Goal: Task Accomplishment & Management: Manage account settings

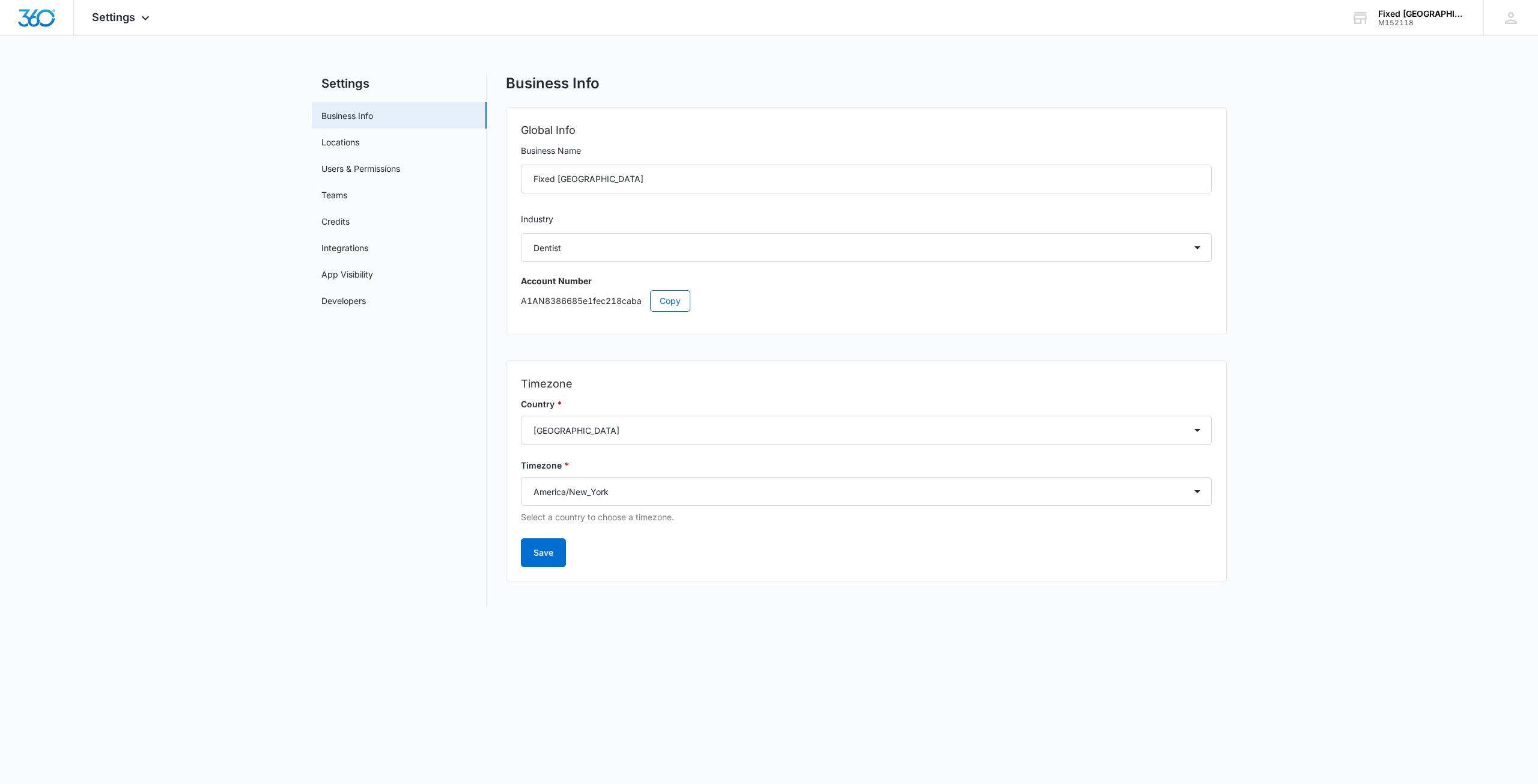
select select "15"
select select "US"
select select "America/New_York"
click at [351, 250] on link "Integrations" at bounding box center [345, 247] width 47 height 13
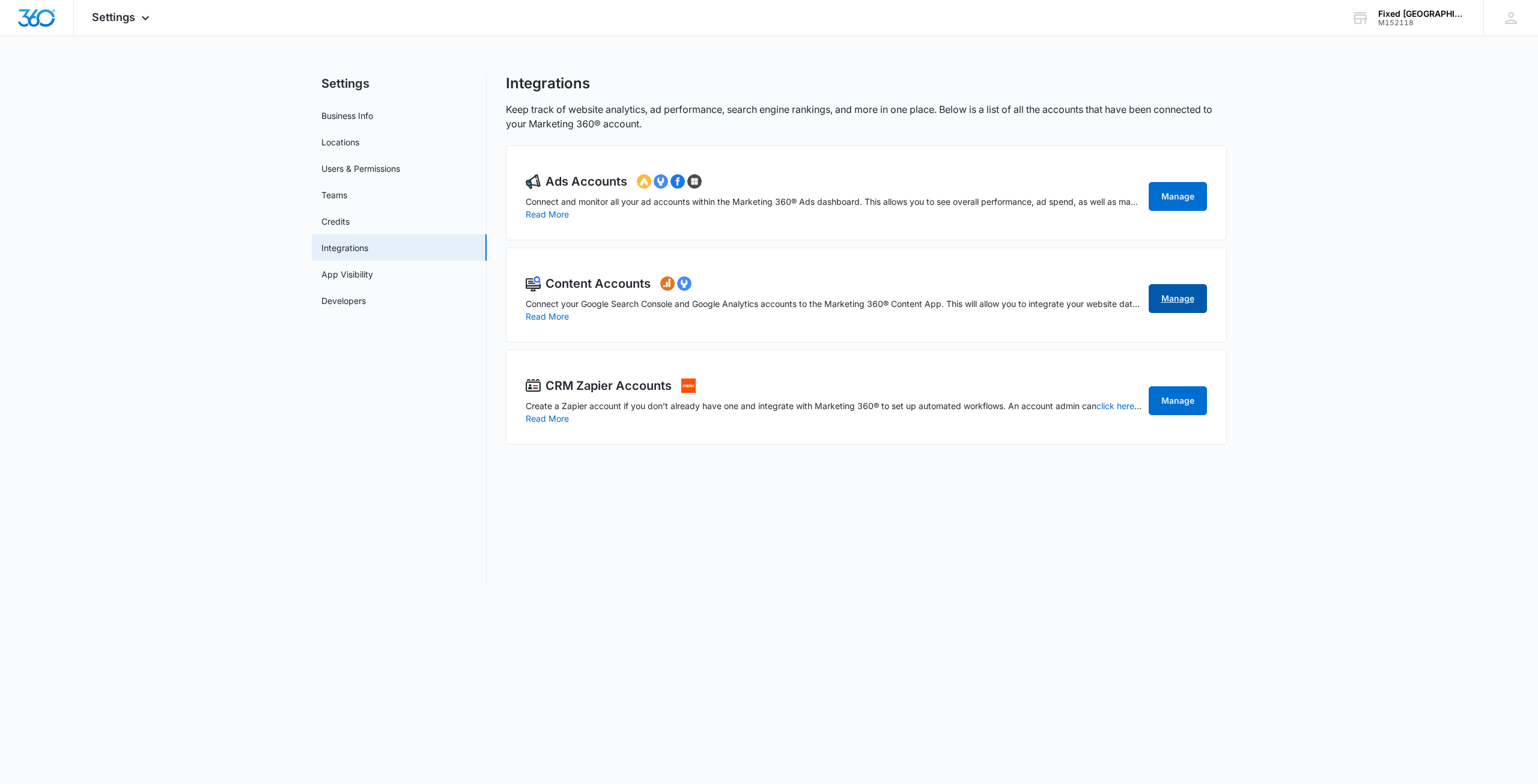
click at [1164, 293] on link "Manage" at bounding box center [1177, 299] width 59 height 29
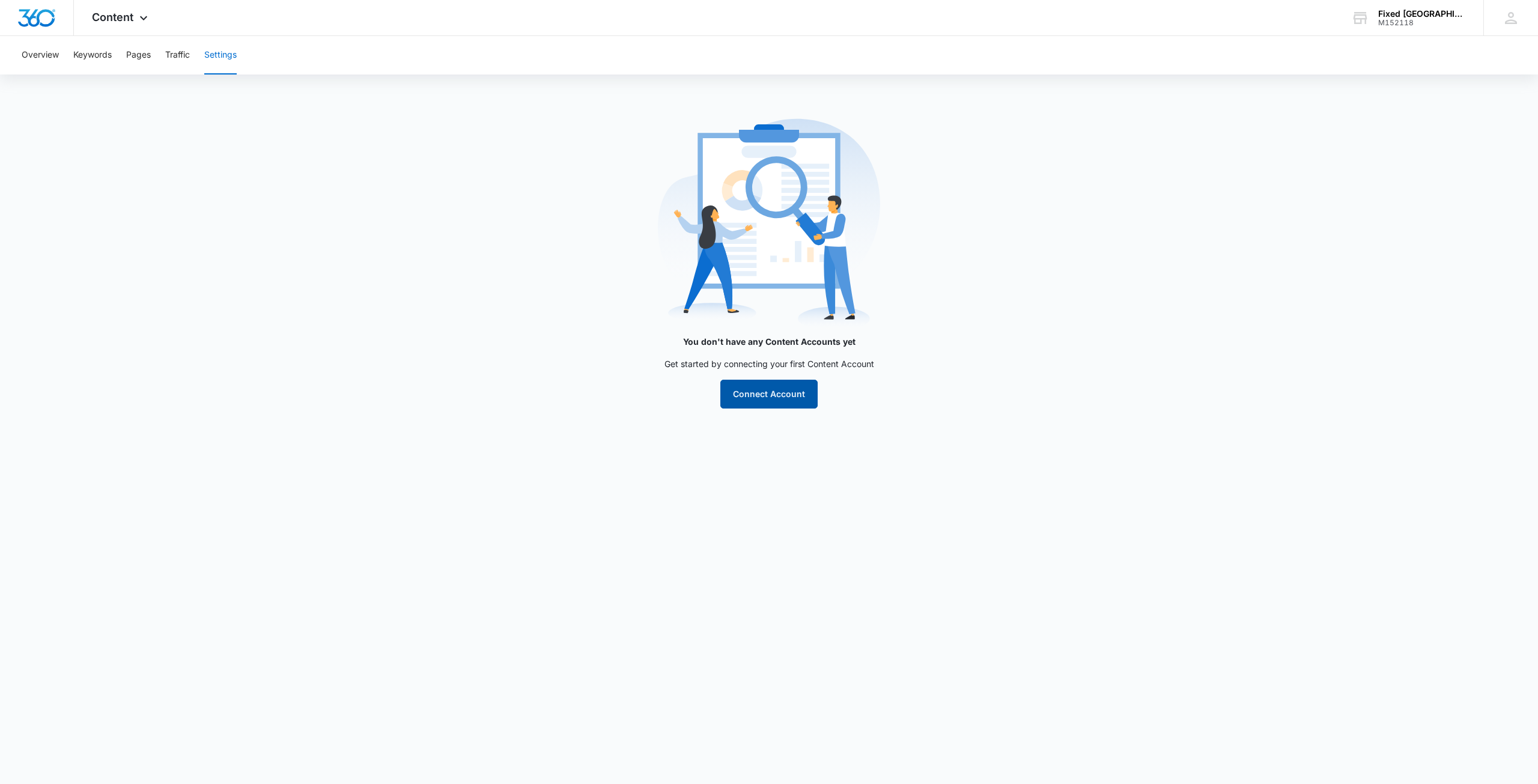
click at [776, 399] on button "Connect Account" at bounding box center [769, 394] width 98 height 29
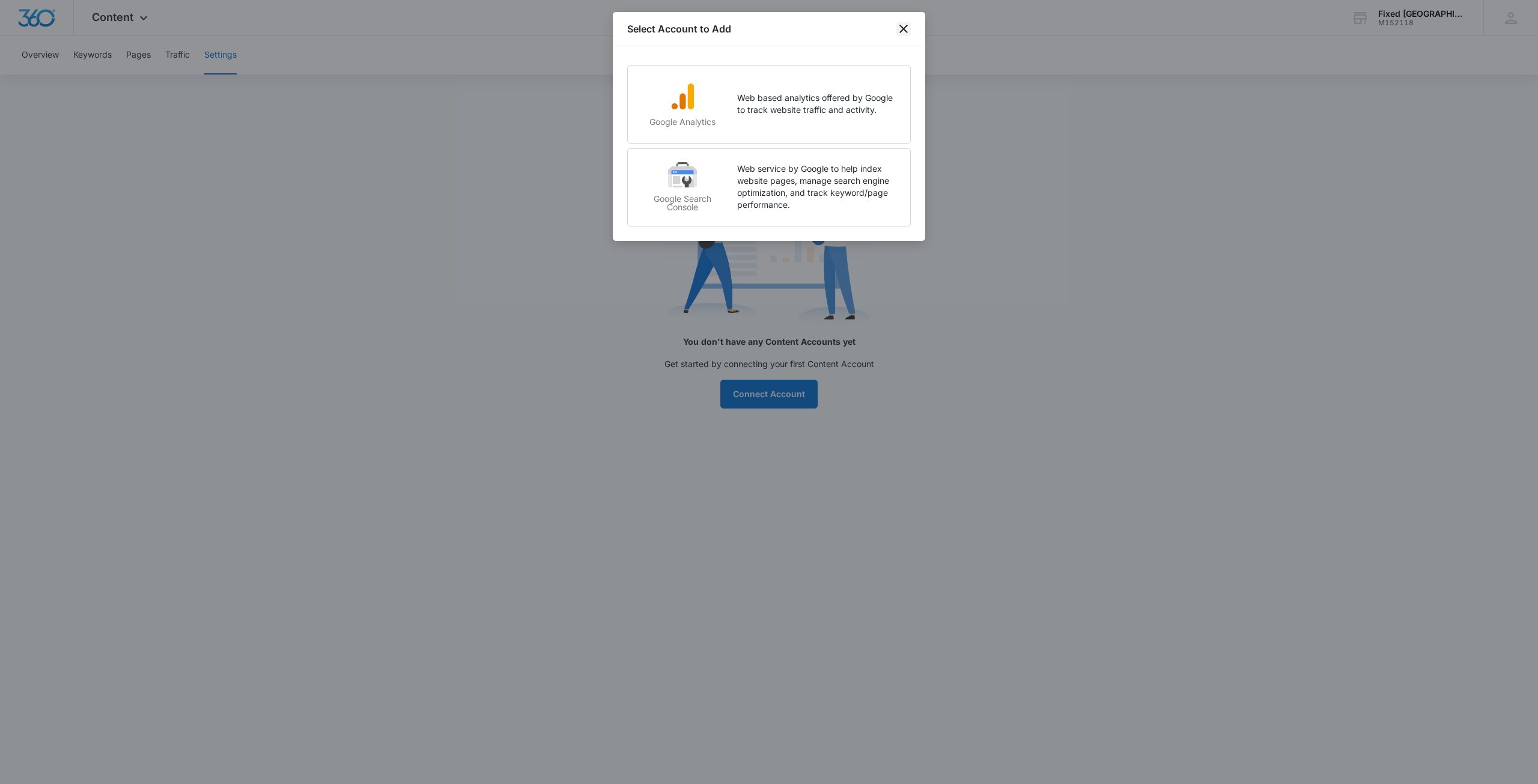
drag, startPoint x: 905, startPoint y: 25, endPoint x: 492, endPoint y: 53, distance: 413.9
click at [904, 26] on icon "close" at bounding box center [903, 28] width 14 height 14
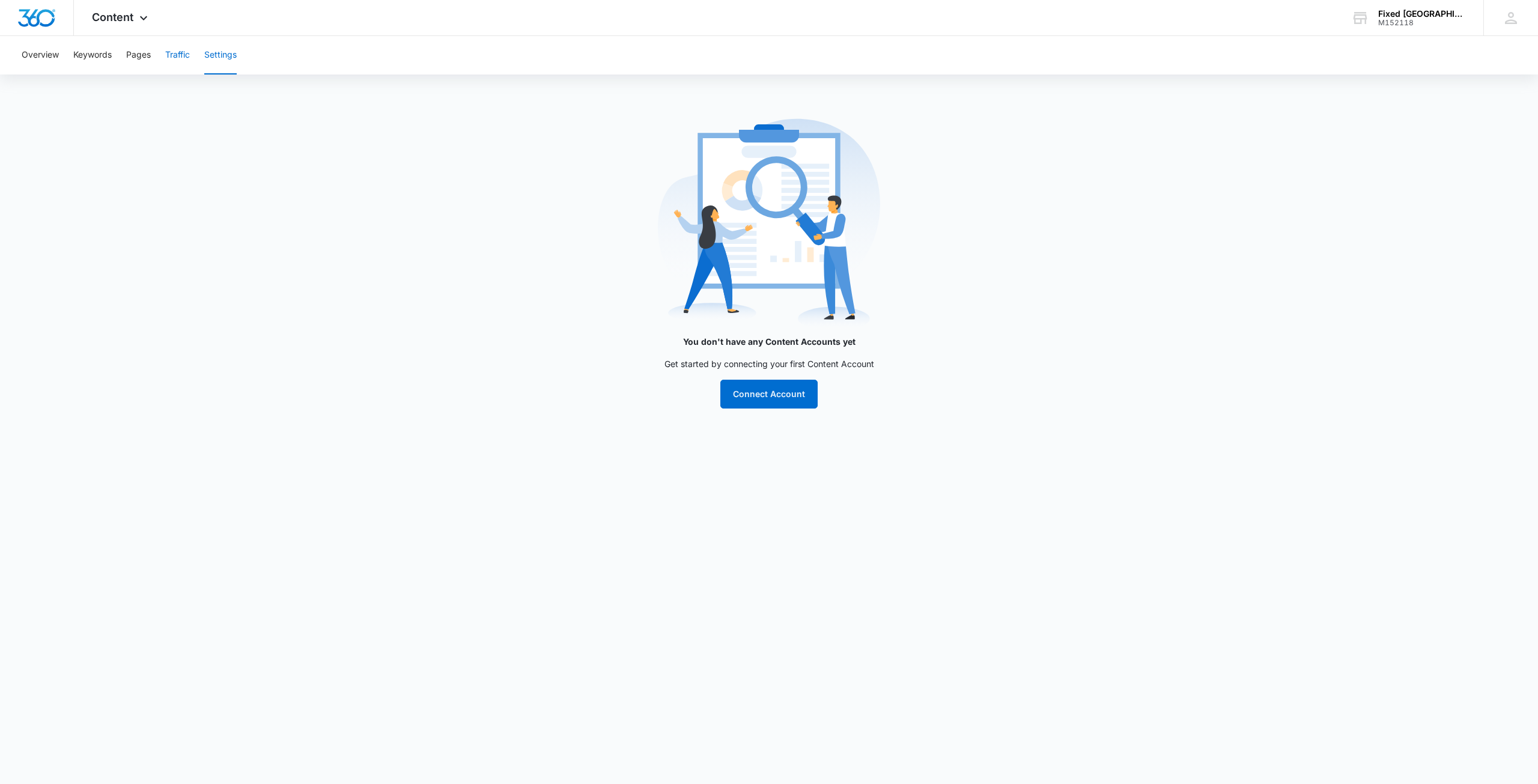
click at [177, 51] on button "Traffic" at bounding box center [177, 54] width 25 height 38
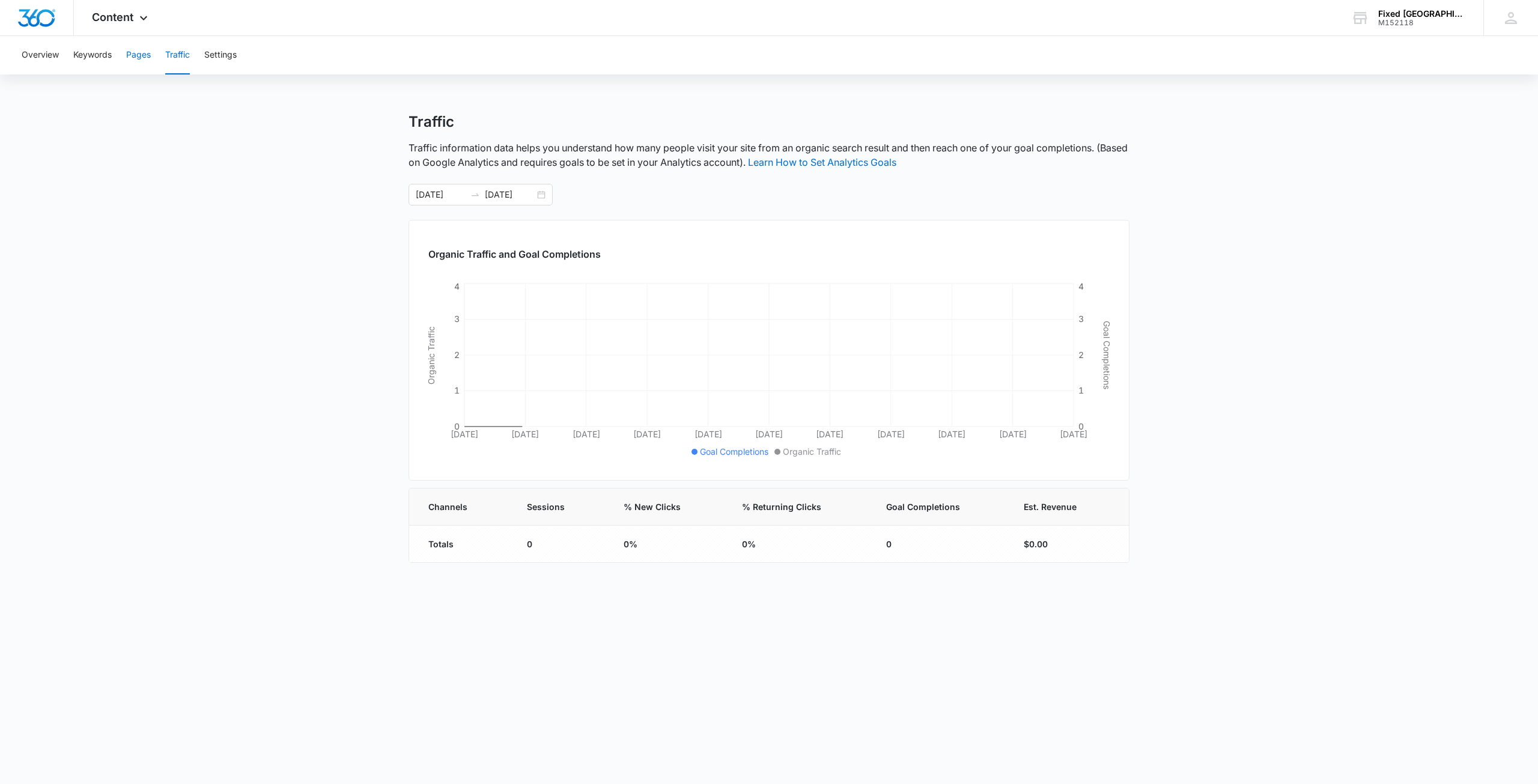
click at [138, 55] on button "Pages" at bounding box center [138, 54] width 25 height 38
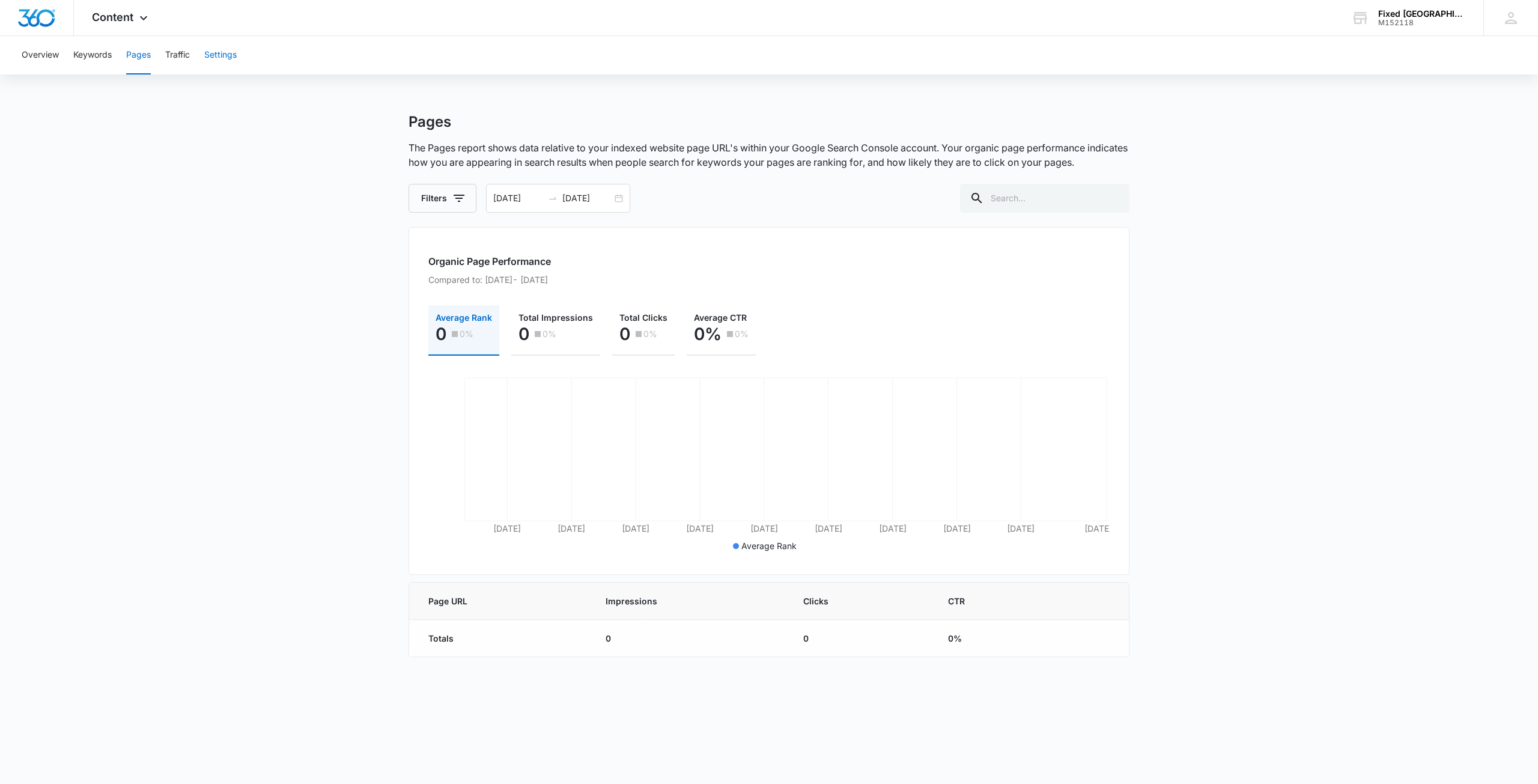
click at [223, 55] on button "Settings" at bounding box center [221, 54] width 32 height 38
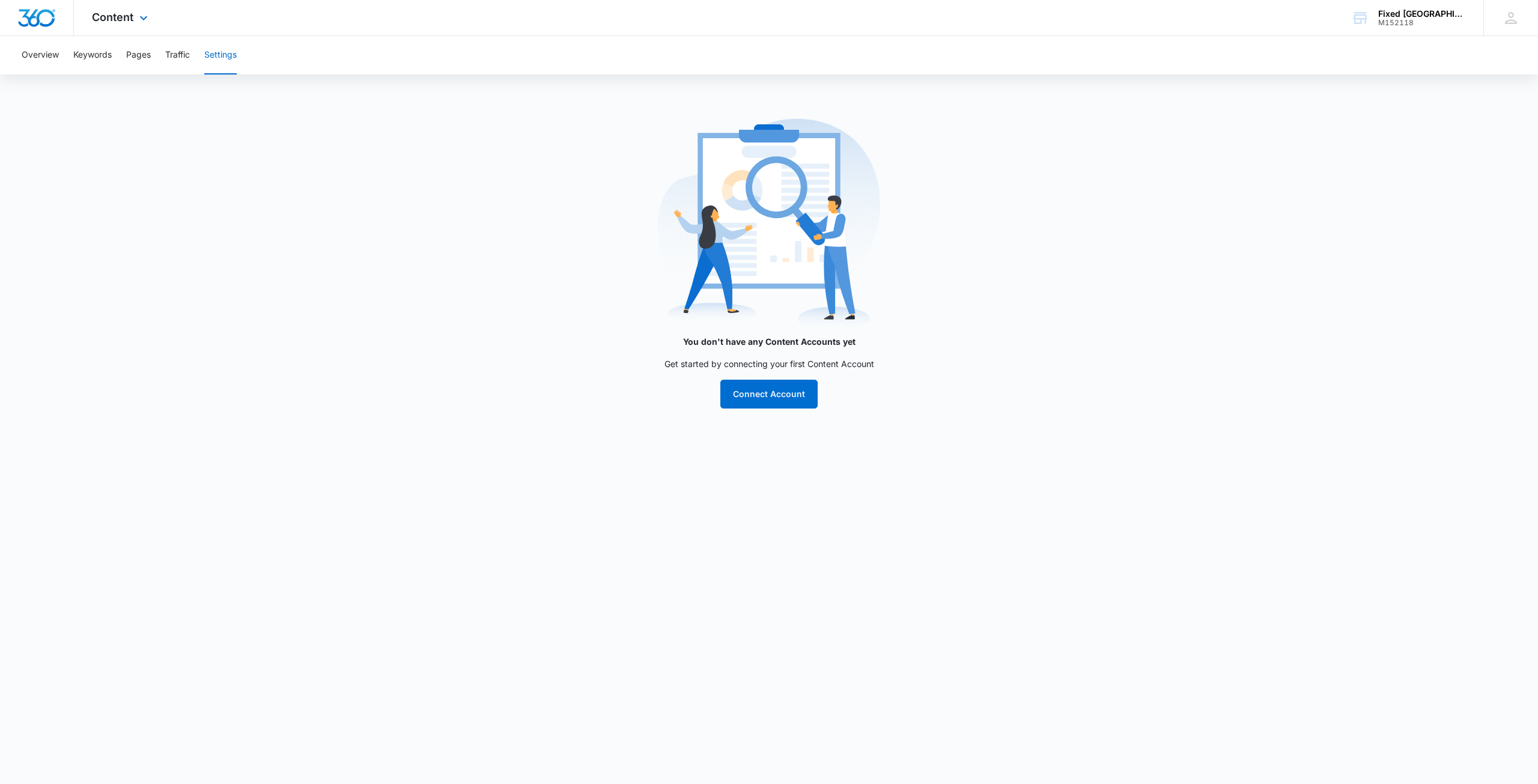
click at [134, 18] on div "Content Apps Reputation Websites Forms CRM Email Social Payments POS Content Ad…" at bounding box center [121, 18] width 95 height 36
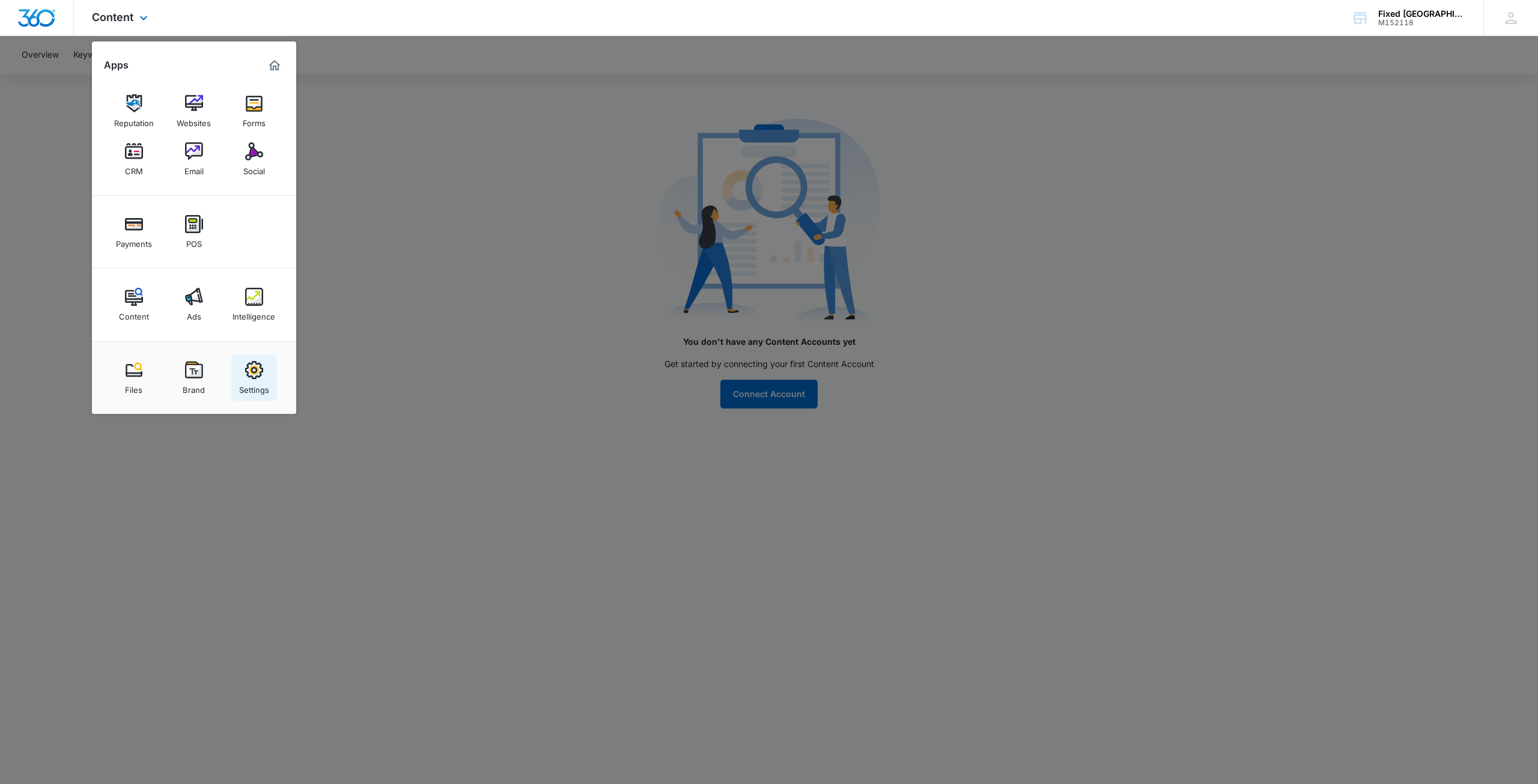
click at [264, 371] on link "Settings" at bounding box center [254, 378] width 46 height 46
select select "15"
select select "US"
select select "America/New_York"
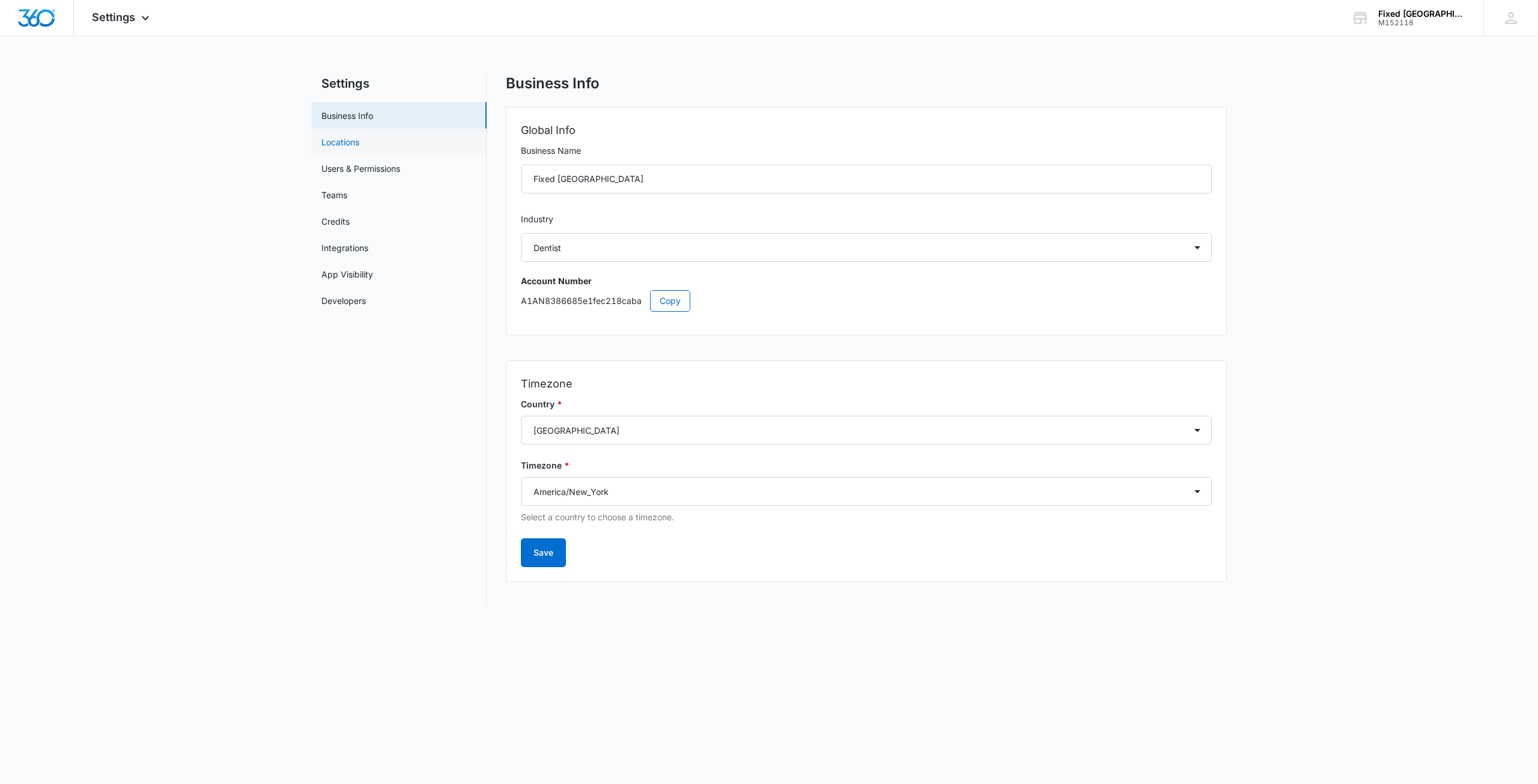
click at [359, 143] on link "Locations" at bounding box center [340, 142] width 38 height 13
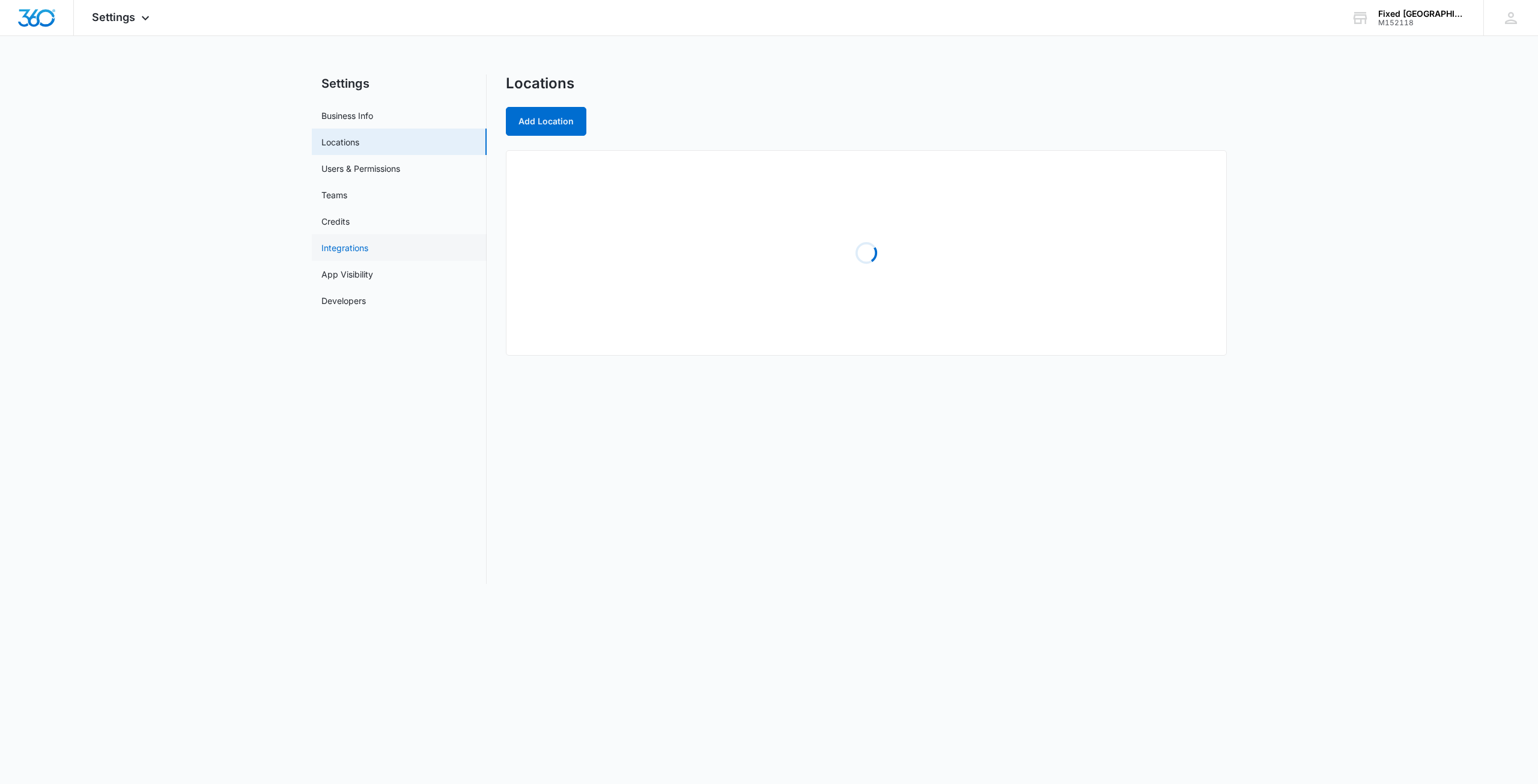
click at [366, 244] on link "Integrations" at bounding box center [345, 247] width 47 height 13
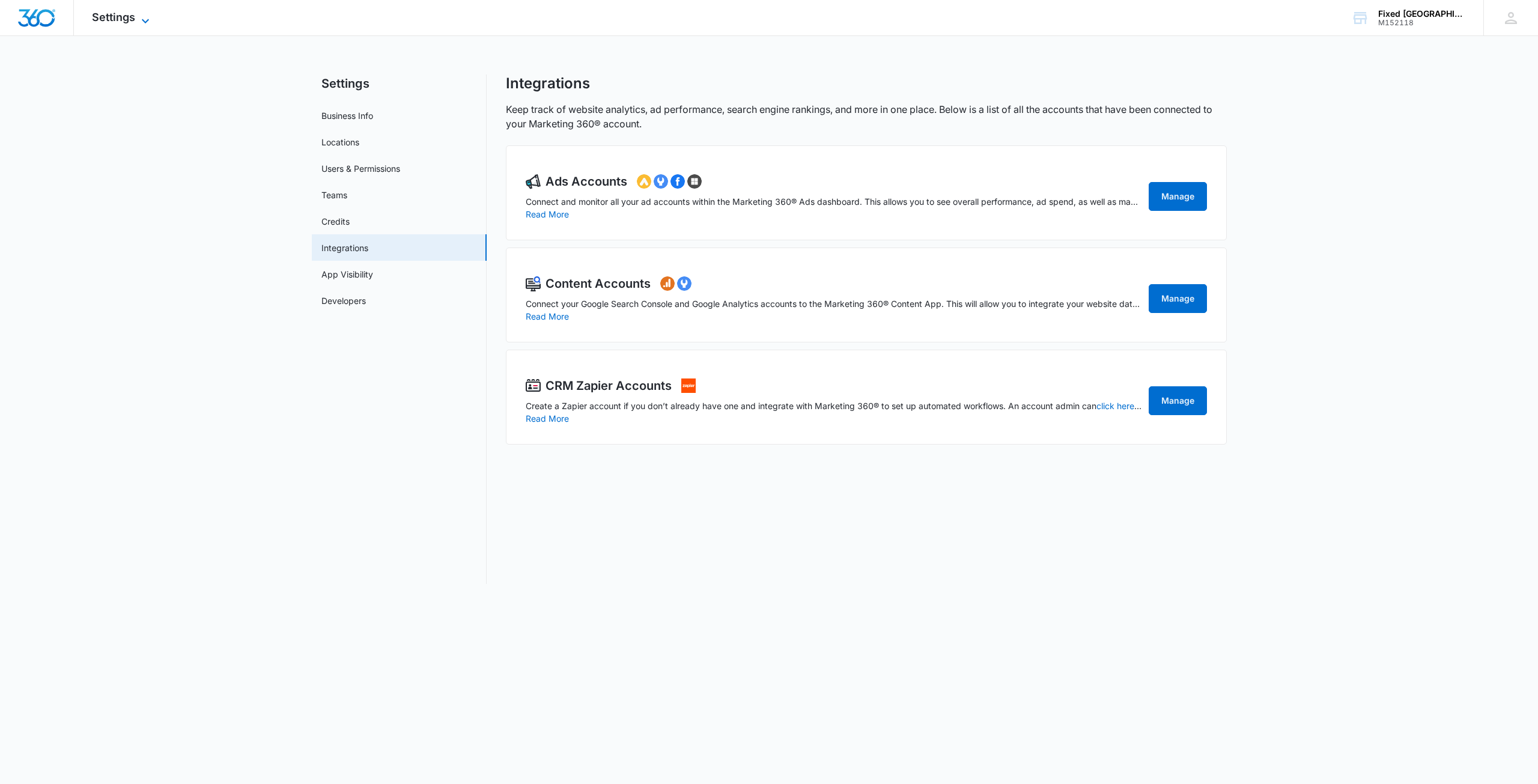
click at [122, 13] on span "Settings" at bounding box center [113, 17] width 43 height 13
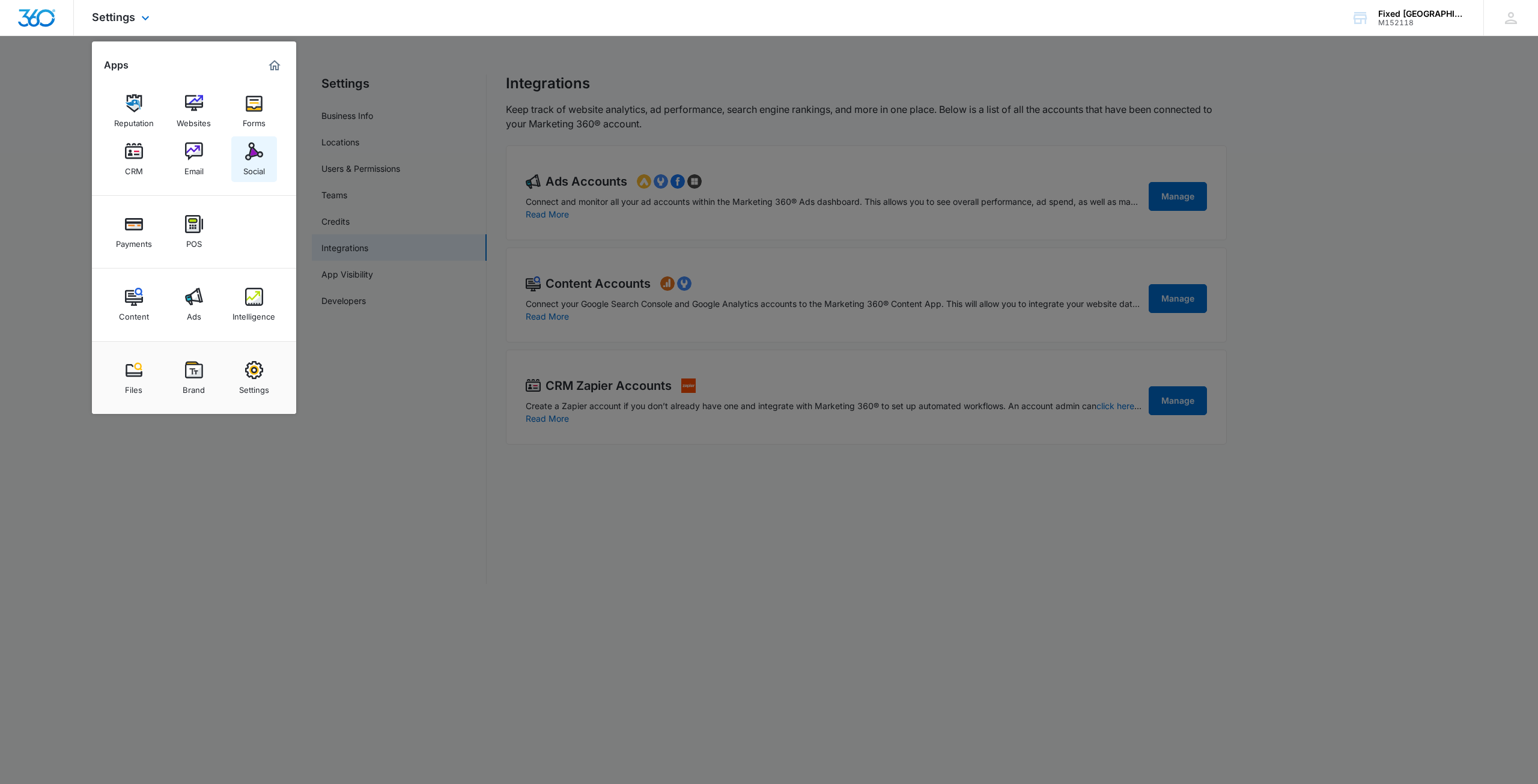
click at [256, 148] on img at bounding box center [254, 151] width 18 height 18
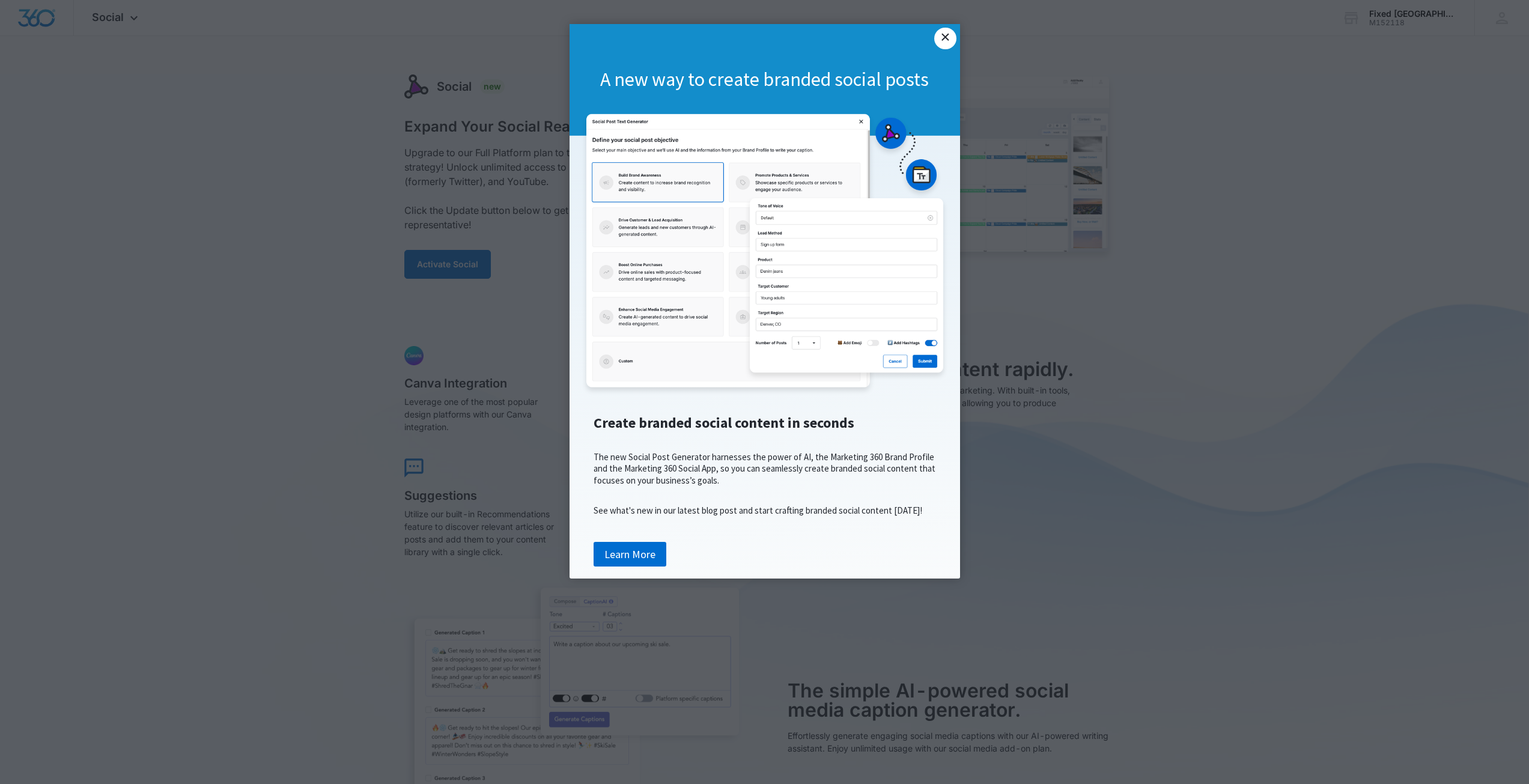
click at [946, 38] on link "×" at bounding box center [944, 38] width 21 height 21
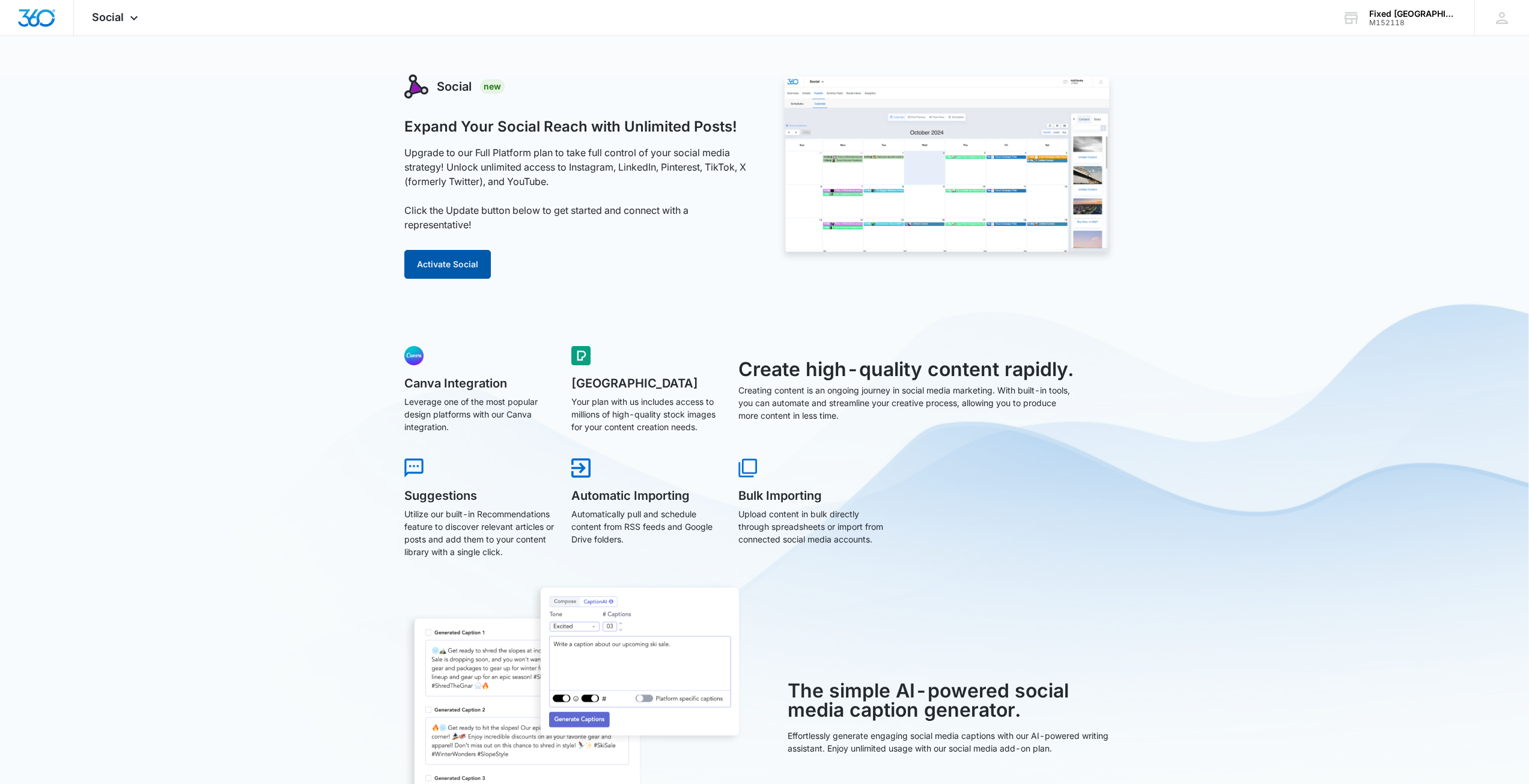
click at [449, 263] on button "Activate Social" at bounding box center [447, 264] width 87 height 29
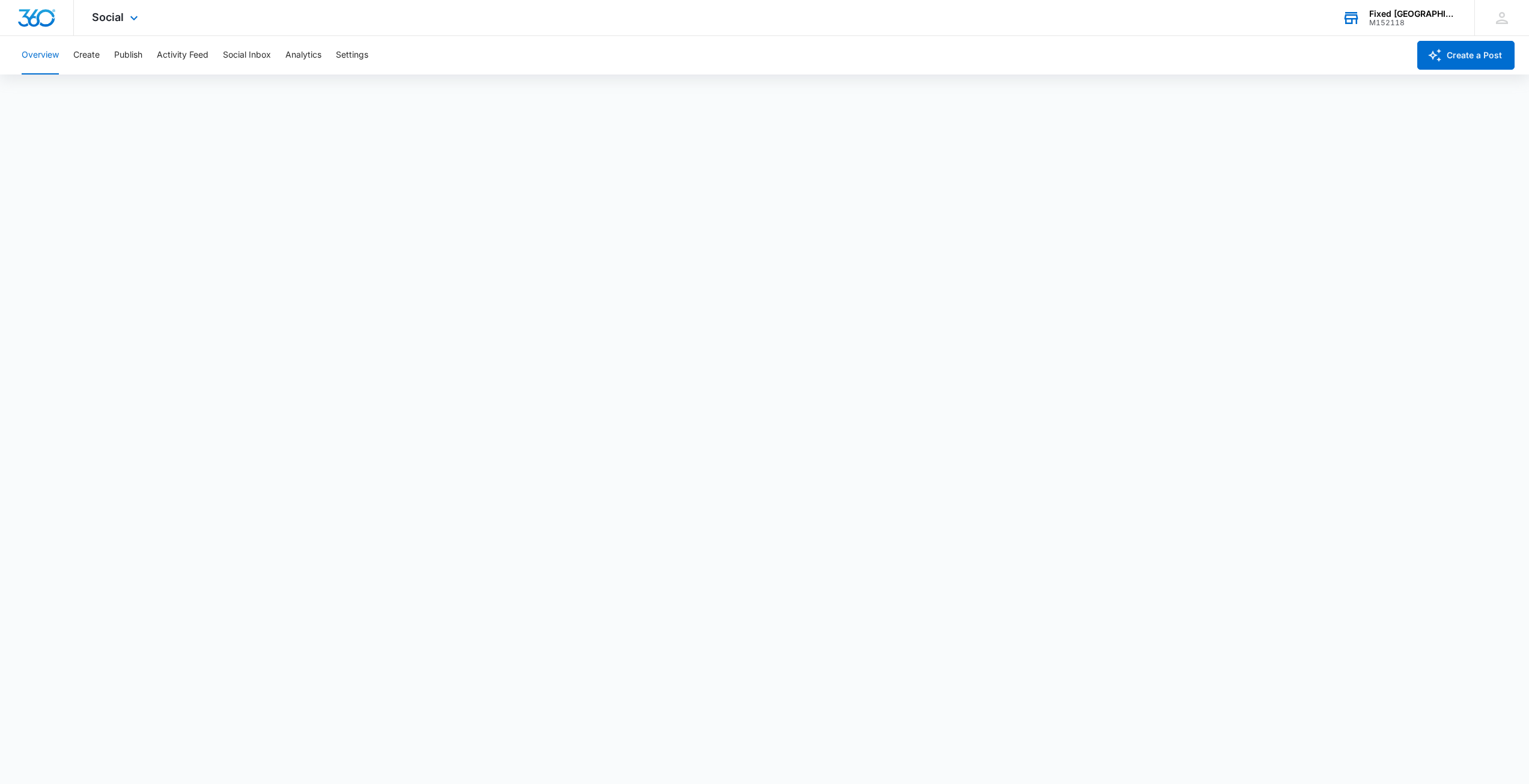
click at [1379, 15] on div "Fixed [GEOGRAPHIC_DATA]" at bounding box center [1413, 14] width 87 height 9
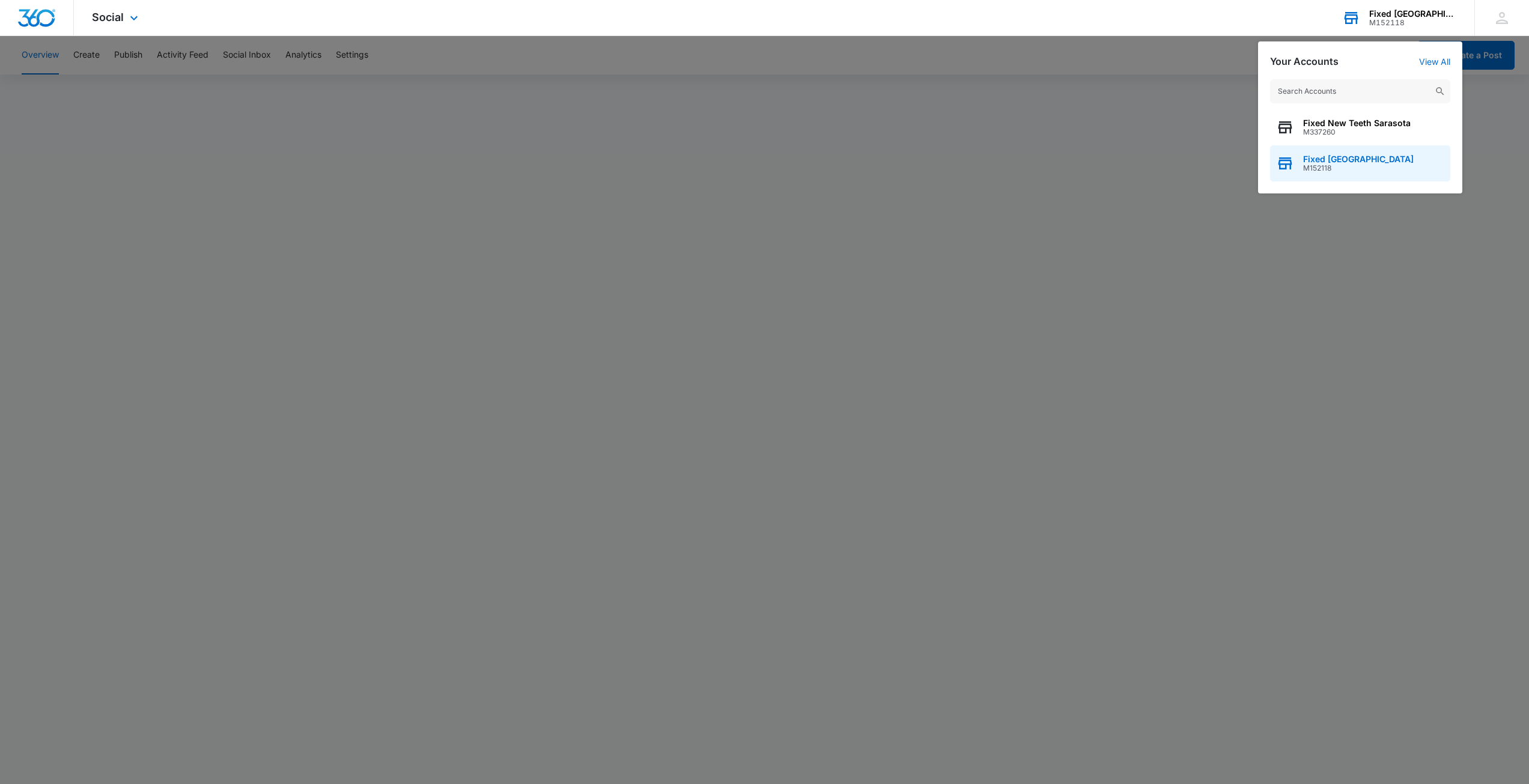
click at [1359, 160] on span "Fixed [GEOGRAPHIC_DATA]" at bounding box center [1358, 159] width 110 height 9
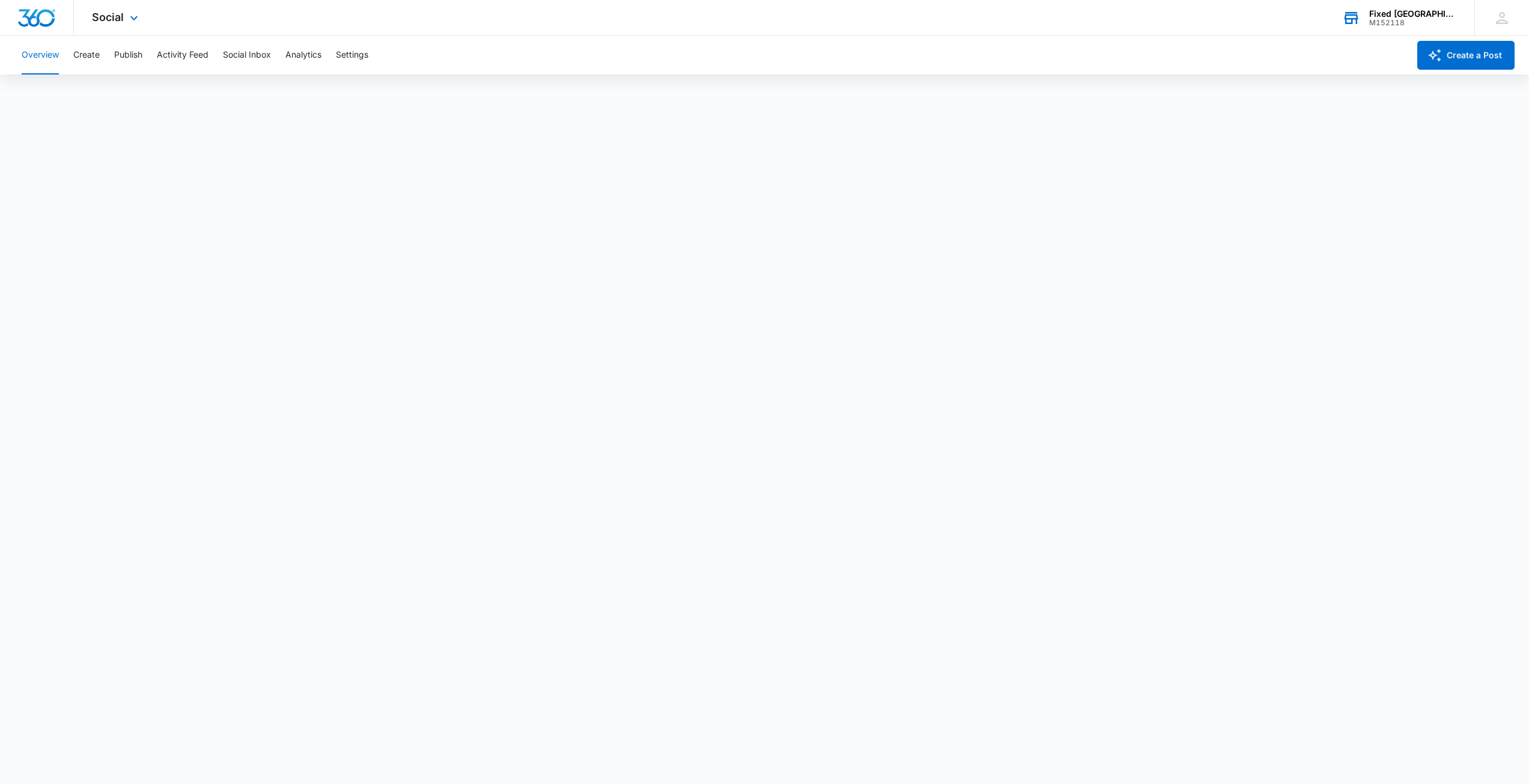
click at [1405, 17] on div "Fixed [GEOGRAPHIC_DATA]" at bounding box center [1413, 14] width 87 height 9
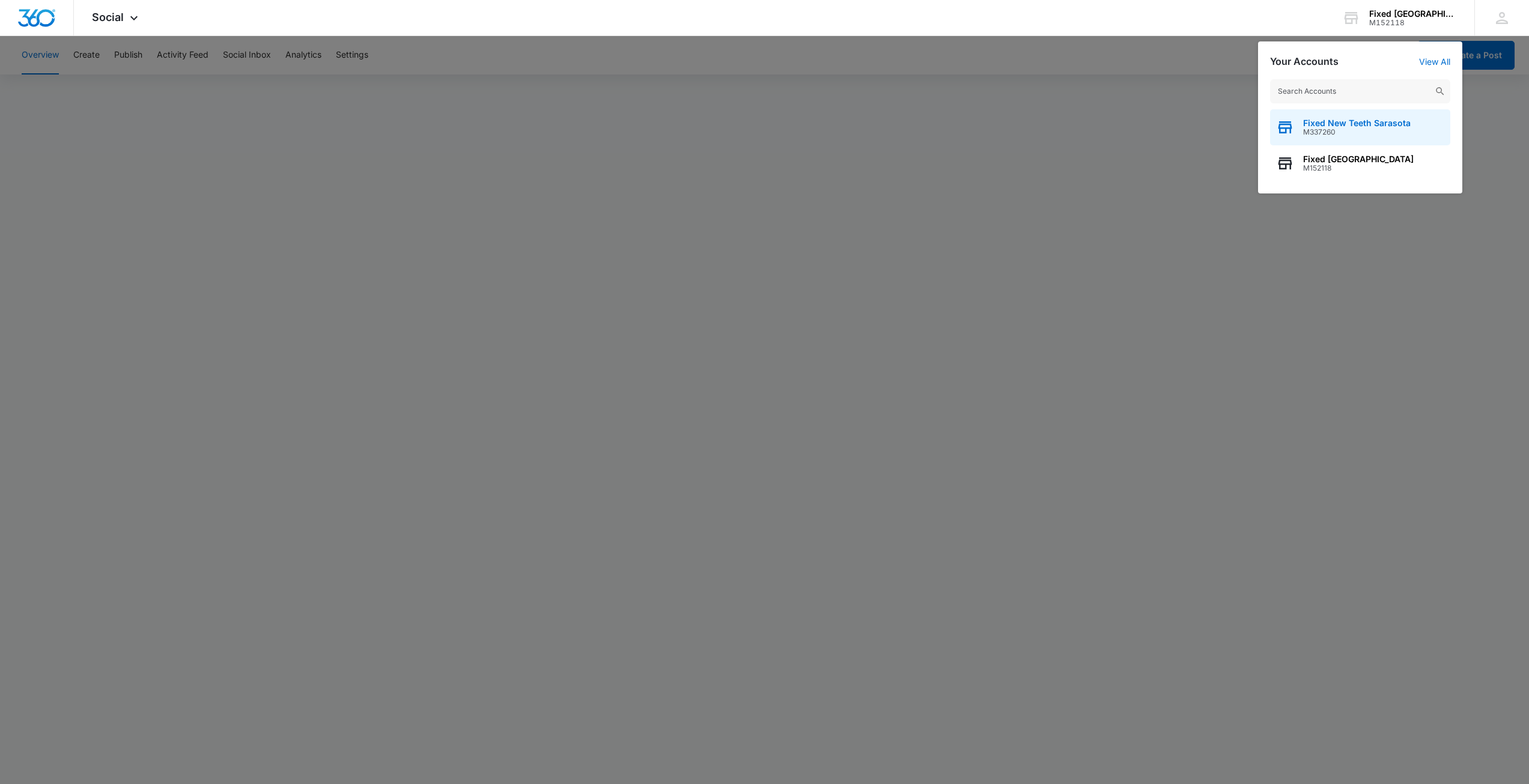
click at [1364, 131] on span "M337260" at bounding box center [1357, 132] width 108 height 8
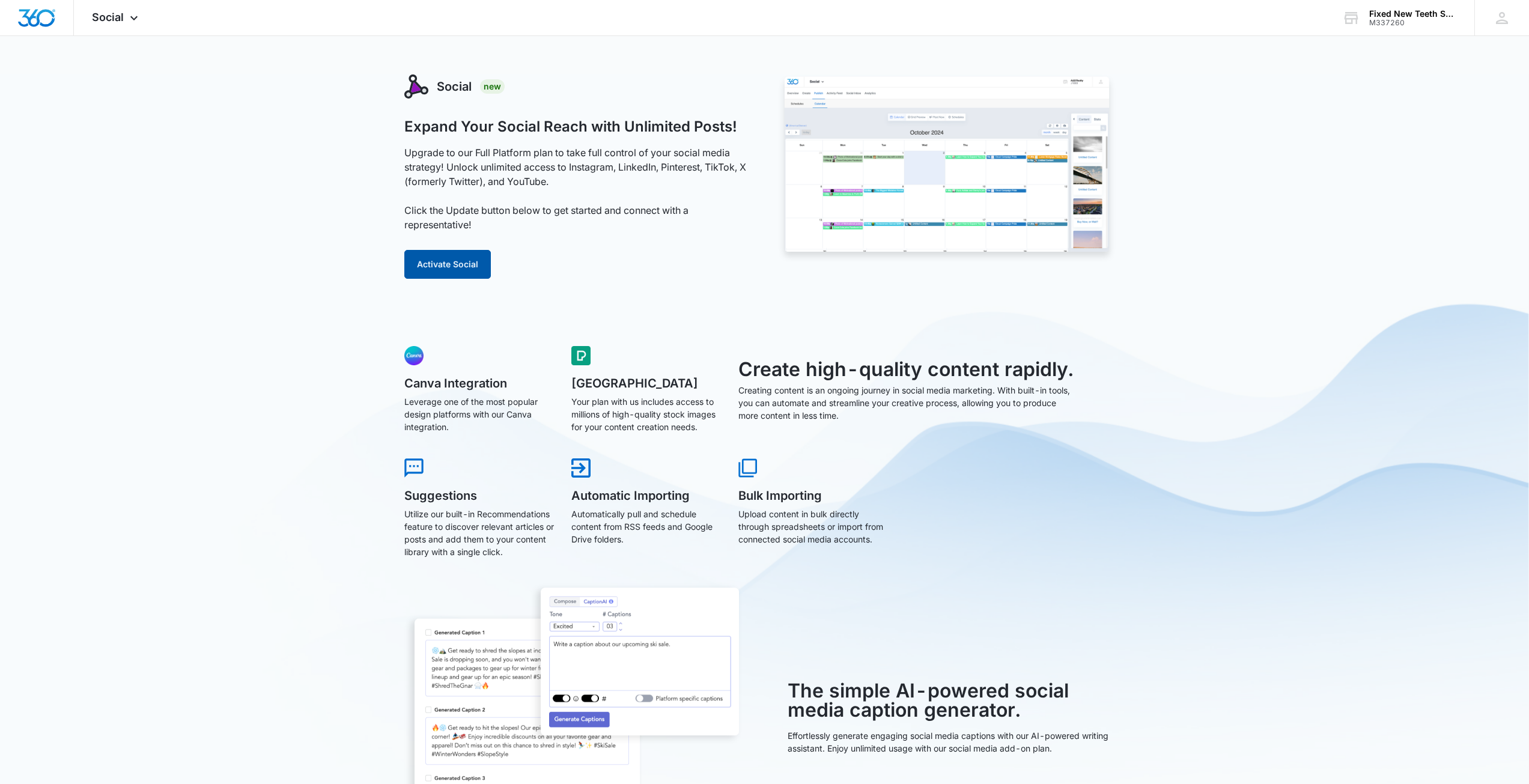
click at [433, 255] on button "Activate Social" at bounding box center [447, 264] width 87 height 29
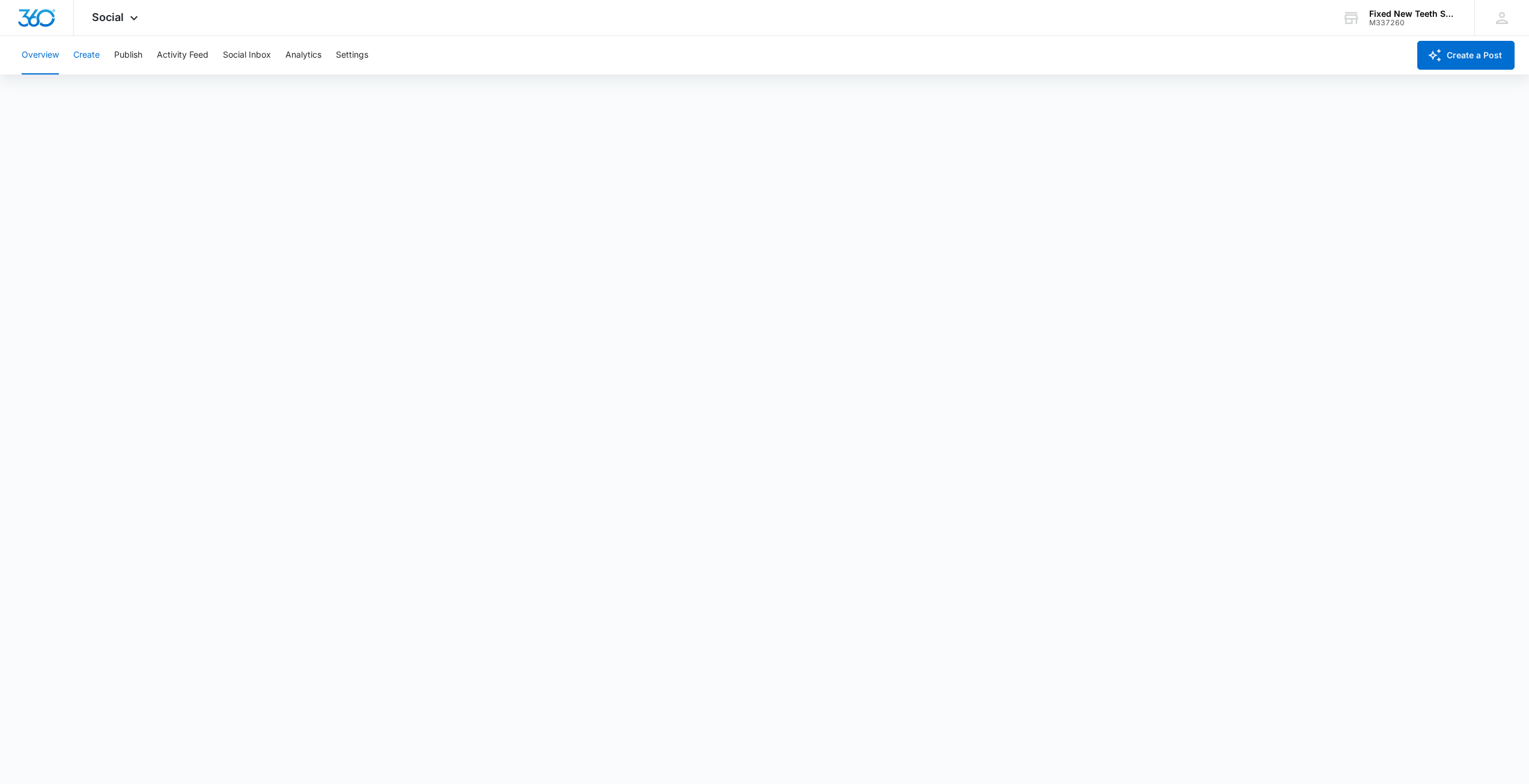
click at [87, 49] on button "Create" at bounding box center [86, 54] width 26 height 38
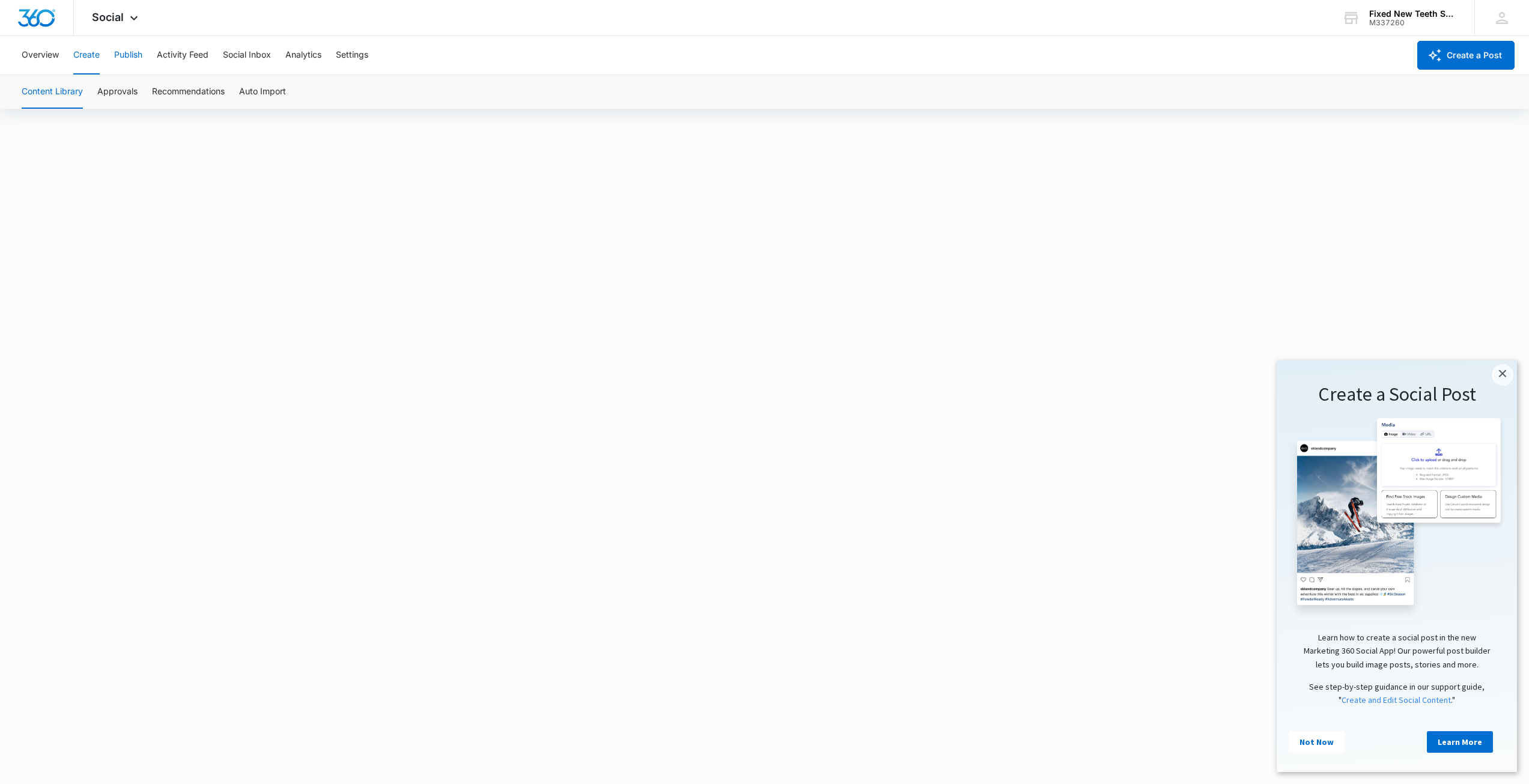
click at [133, 53] on button "Publish" at bounding box center [127, 54] width 28 height 38
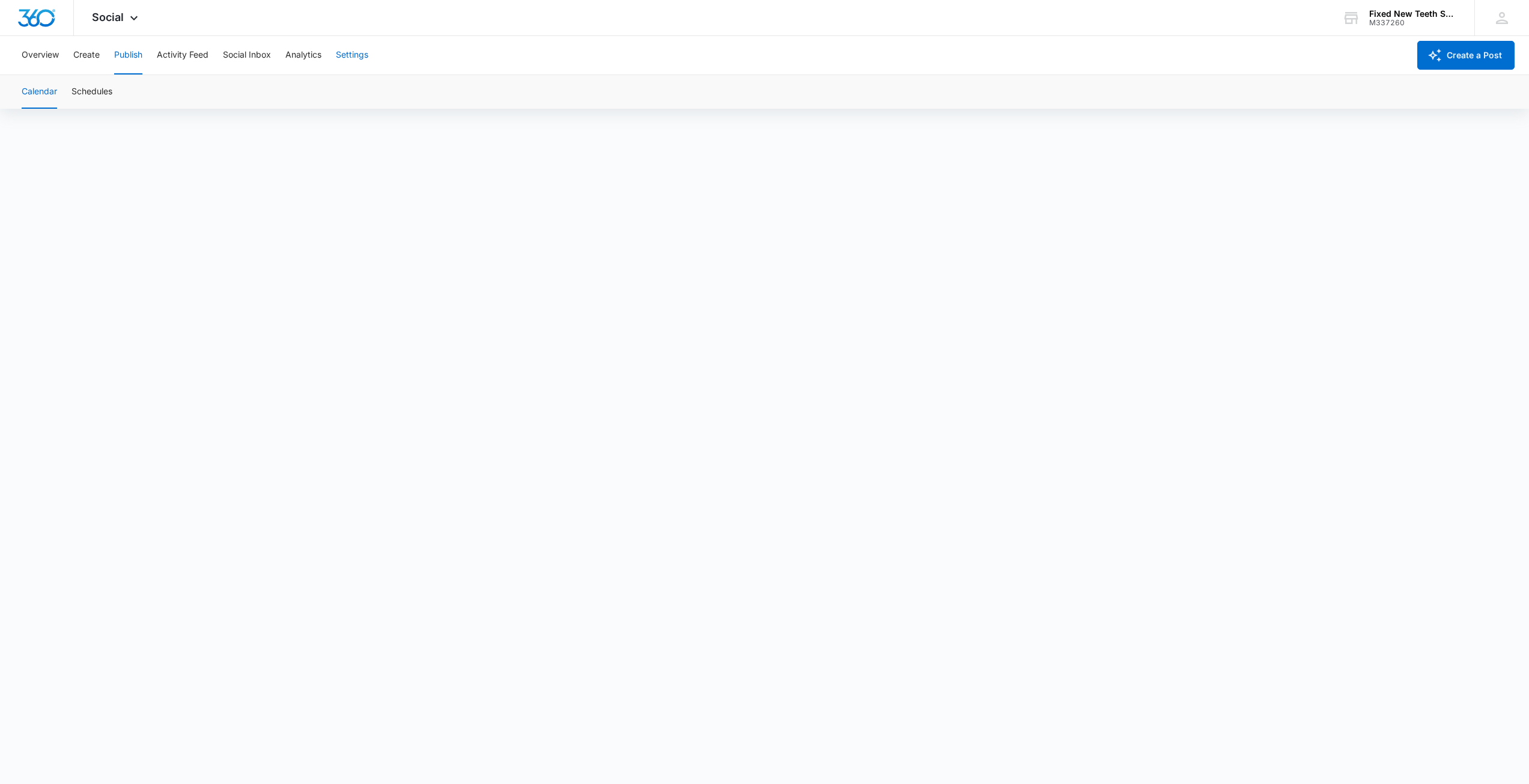
click at [363, 54] on button "Settings" at bounding box center [352, 54] width 32 height 38
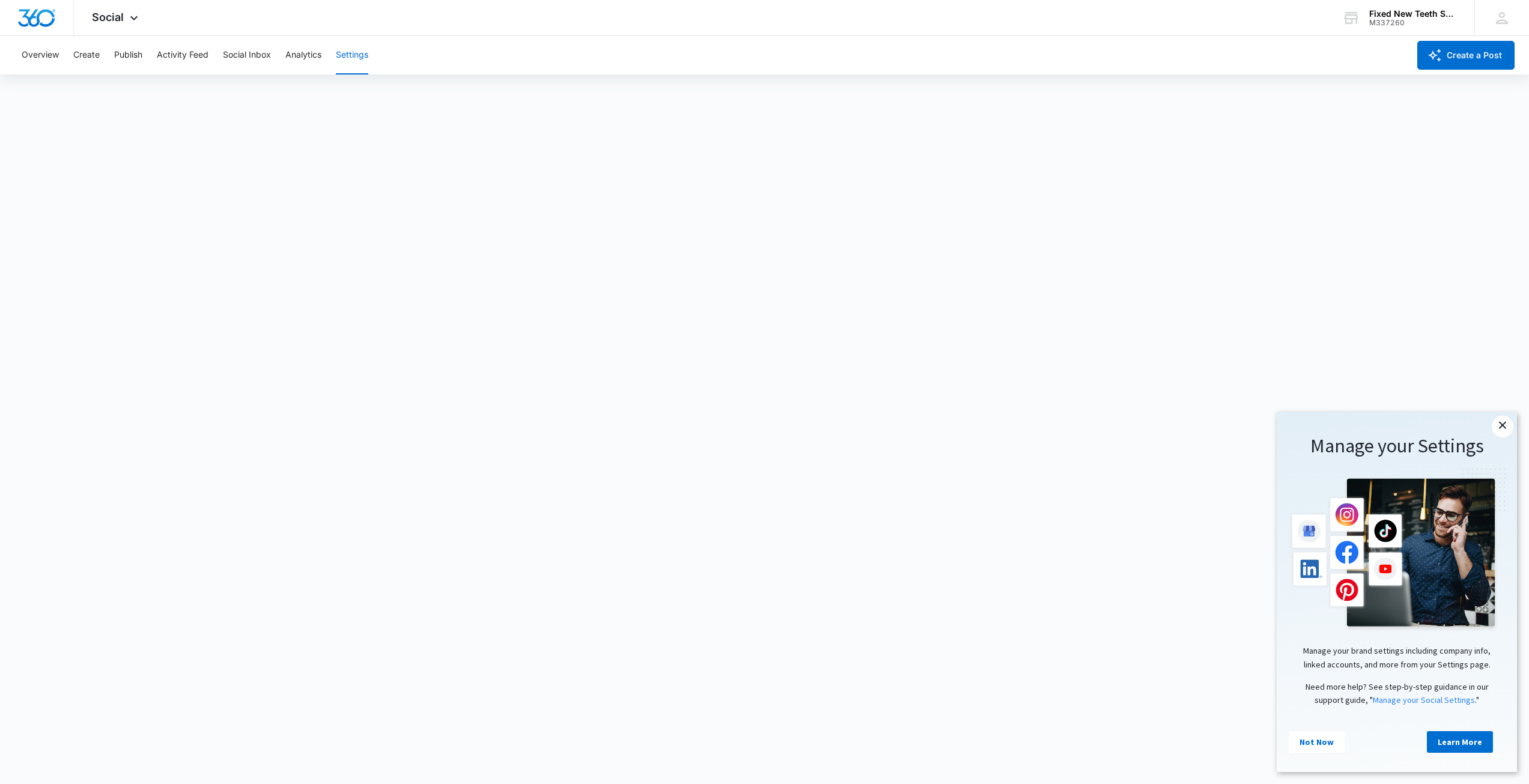
click at [1504, 426] on link "×" at bounding box center [1502, 426] width 21 height 21
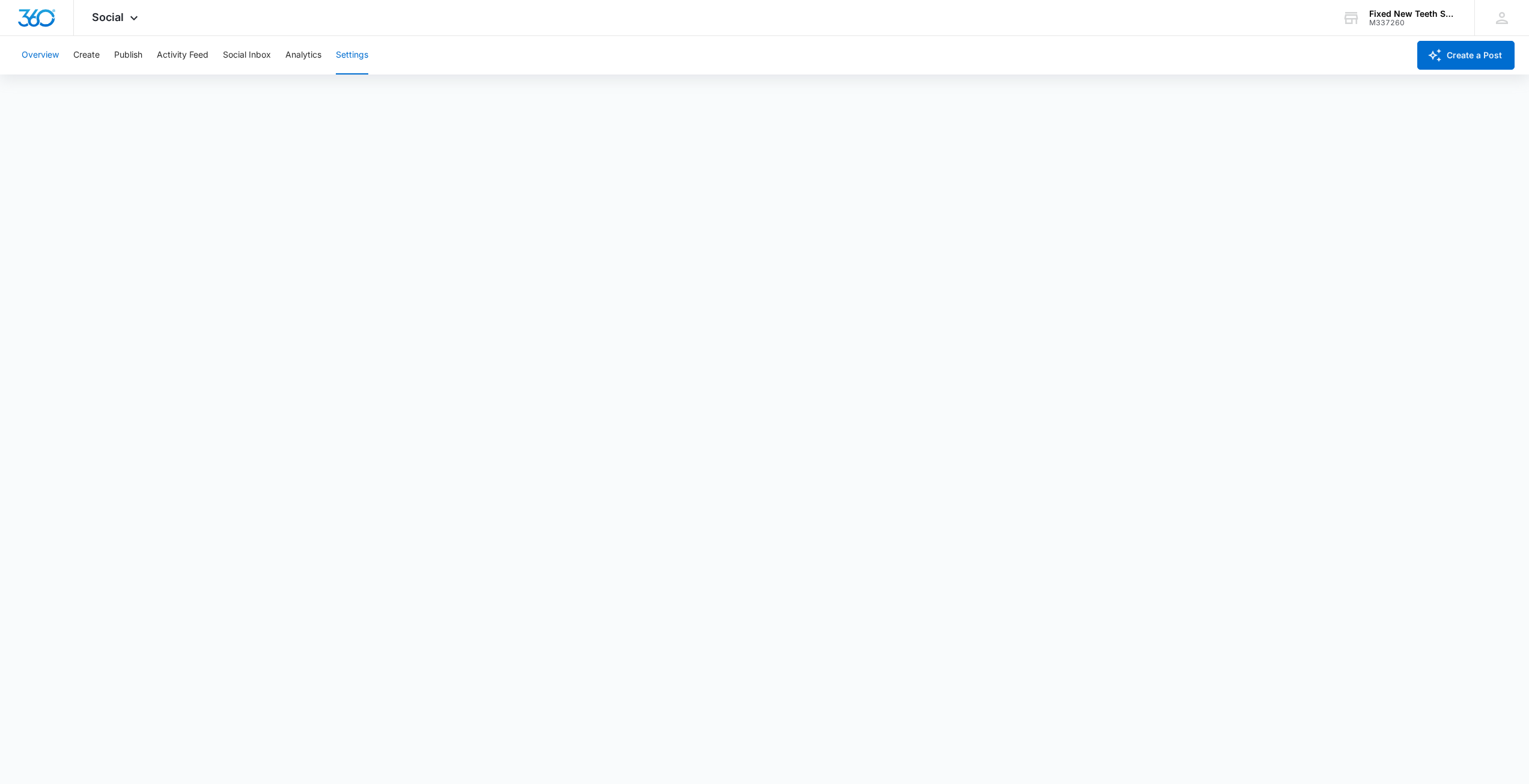
click at [50, 50] on button "Overview" at bounding box center [40, 54] width 37 height 38
click at [124, 19] on div "Social Apps Reputation Websites Forms CRM Email Social Shop Payments POS Conten…" at bounding box center [116, 18] width 85 height 36
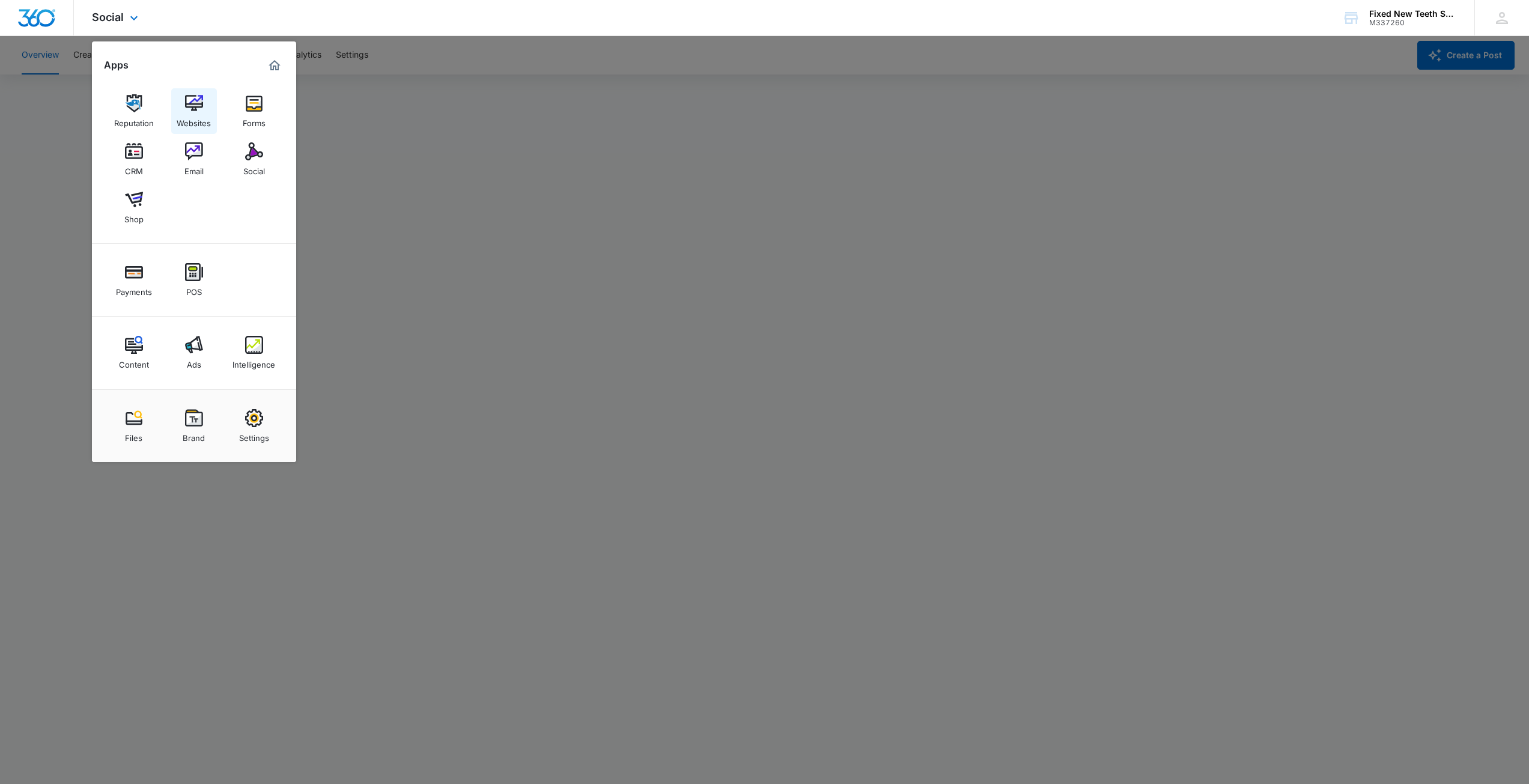
click at [193, 105] on img at bounding box center [194, 103] width 18 height 18
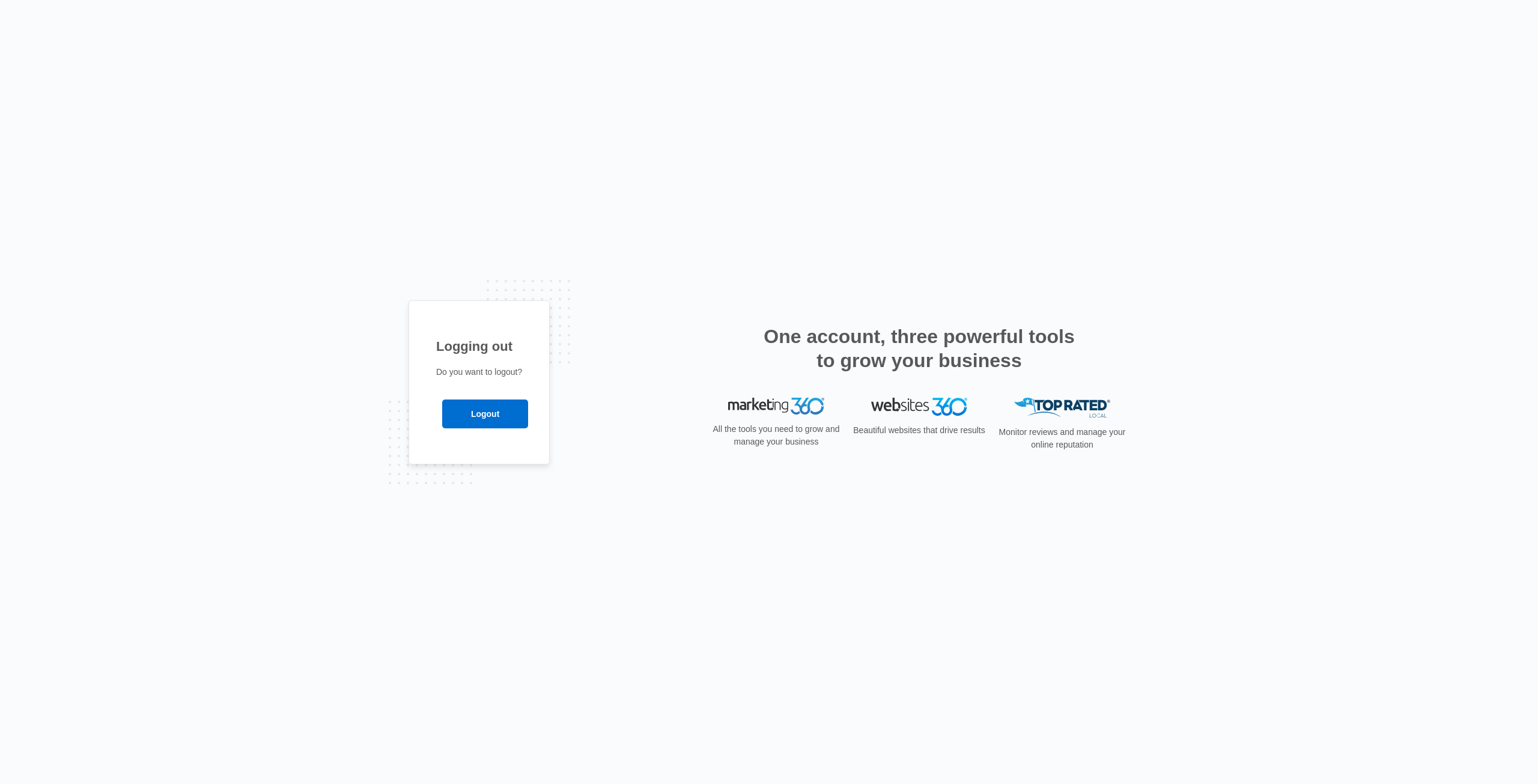
click at [478, 190] on div "Logging out Do you want to logout? Logout" at bounding box center [769, 392] width 1538 height 784
click at [779, 410] on img at bounding box center [776, 406] width 96 height 17
click at [497, 357] on div "Logging out Do you want to logout? Logout" at bounding box center [479, 383] width 141 height 165
